Goal: Transaction & Acquisition: Book appointment/travel/reservation

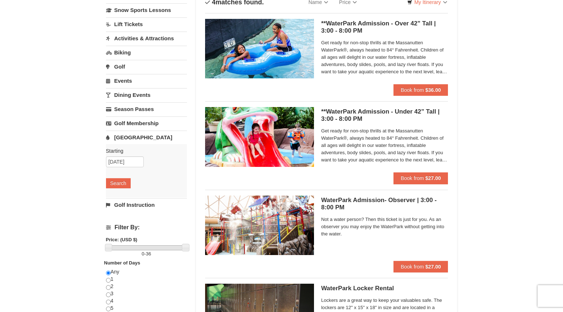
scroll to position [53, 0]
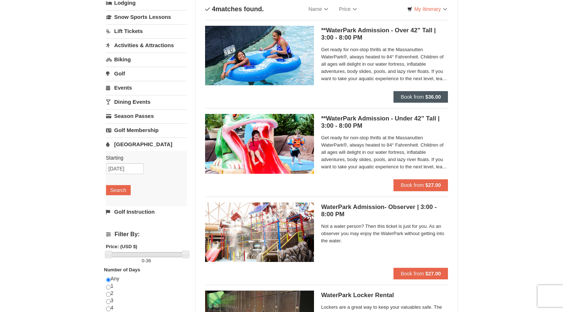
click at [422, 96] on span "Book from" at bounding box center [412, 97] width 23 height 6
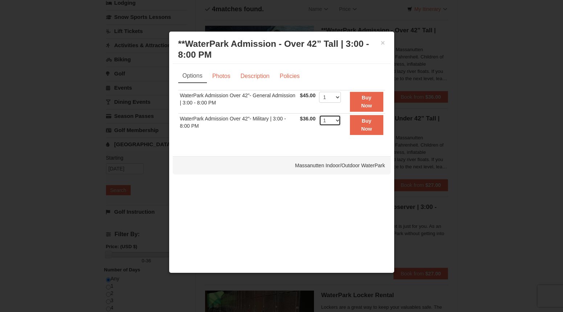
select select "6"
select select "2"
click at [372, 125] on strong "Buy Now" at bounding box center [366, 125] width 11 height 14
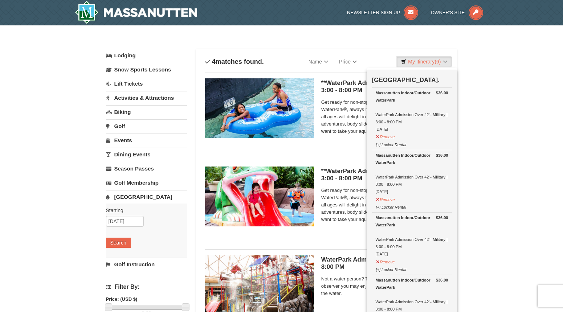
scroll to position [0, 0]
click at [345, 134] on span "Get ready for non-stop thrills at the Massanutten WaterPark®, always heated to …" at bounding box center [384, 117] width 127 height 36
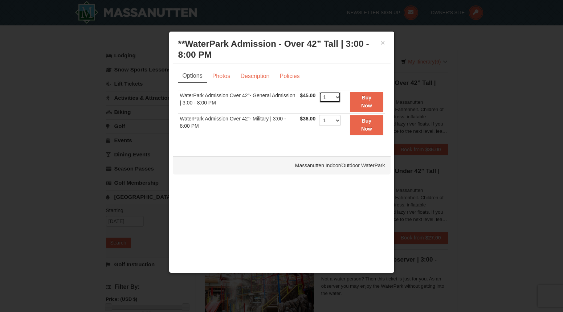
select select "2"
click at [369, 103] on strong "Buy Now" at bounding box center [366, 102] width 11 height 14
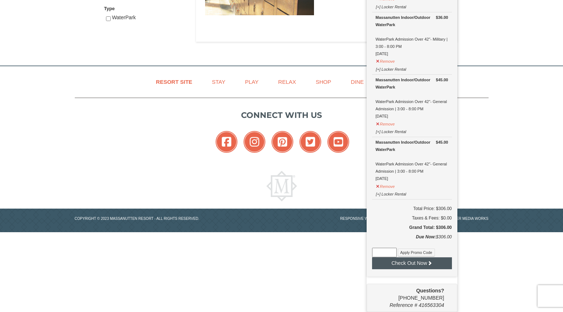
scroll to position [388, 0]
click at [412, 263] on button "Check Out Now" at bounding box center [412, 264] width 80 height 12
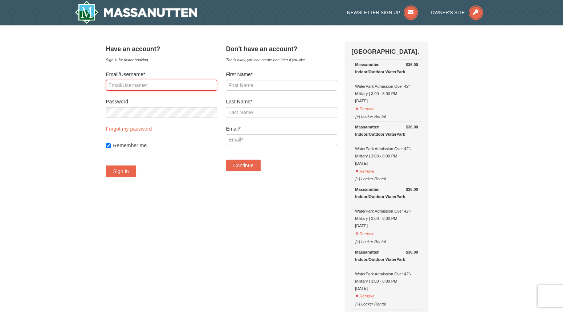
click at [160, 86] on input "Email/Username*" at bounding box center [161, 85] width 111 height 11
type input "[EMAIL_ADDRESS][DOMAIN_NAME]"
click at [133, 172] on button "Sign In" at bounding box center [121, 172] width 31 height 12
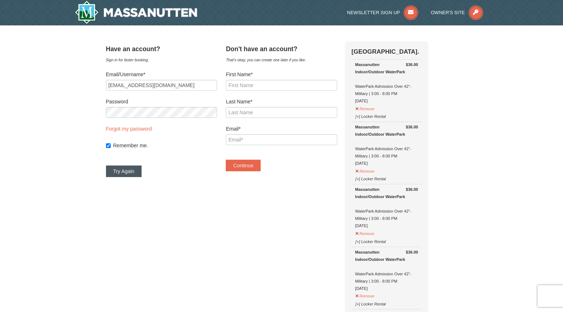
click at [131, 171] on button "Try Again" at bounding box center [124, 172] width 36 height 12
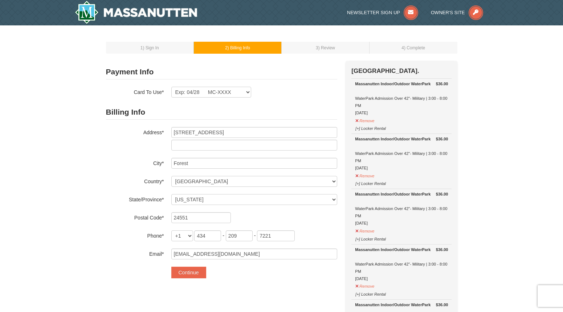
select select "VA"
click at [199, 274] on button "Continue" at bounding box center [188, 273] width 35 height 12
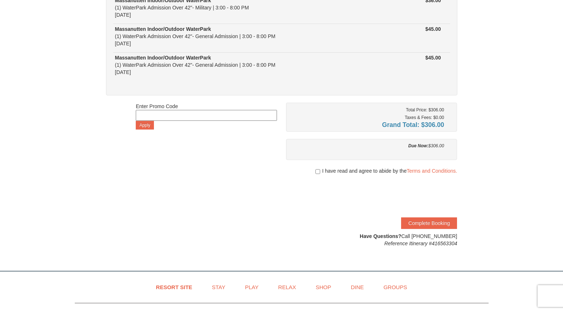
scroll to position [233, 0]
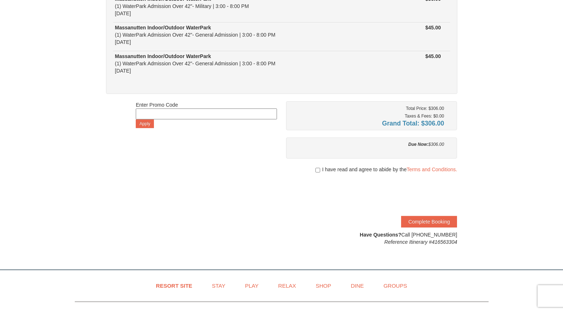
click at [317, 169] on input "checkbox" at bounding box center [318, 170] width 5 height 6
checkbox input "true"
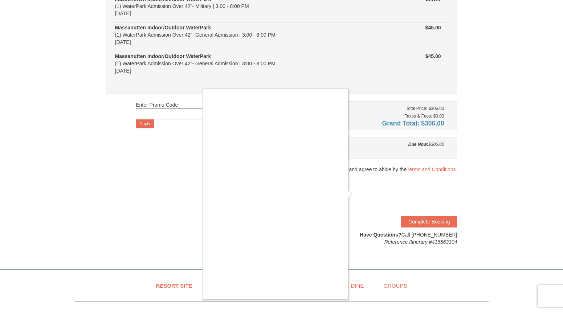
click at [421, 223] on div at bounding box center [281, 156] width 563 height 312
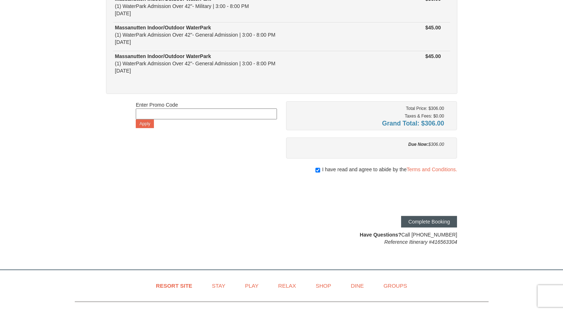
click at [432, 221] on button "Complete Booking" at bounding box center [429, 222] width 56 height 12
